Goal: Information Seeking & Learning: Learn about a topic

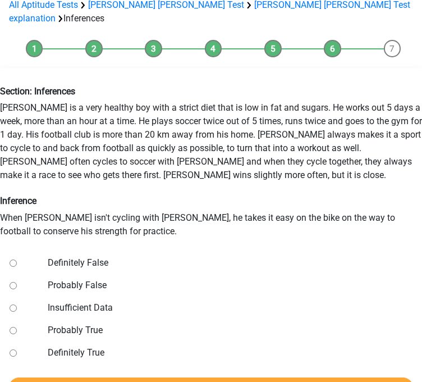
scroll to position [117, 0]
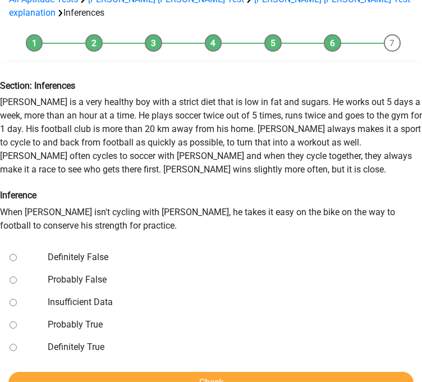
click at [98, 250] on label "Definitely False" at bounding box center [228, 256] width 361 height 13
click at [17, 254] on input "Definitely False" at bounding box center [13, 257] width 7 height 7
radio input "true"
click at [127, 371] on input "Check" at bounding box center [210, 381] width 405 height 21
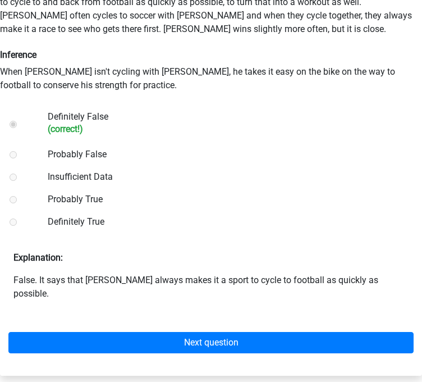
scroll to position [258, 0]
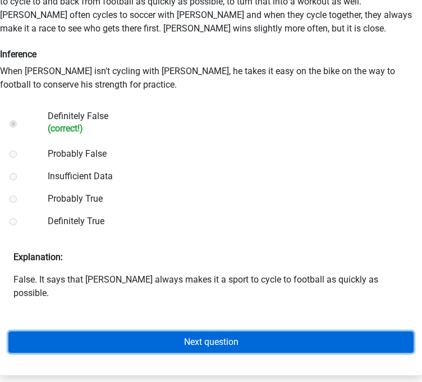
click at [203, 331] on link "Next question" at bounding box center [210, 341] width 405 height 21
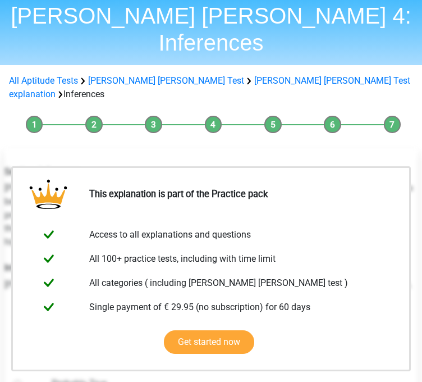
scroll to position [34, 0]
